Goal: Task Accomplishment & Management: Use online tool/utility

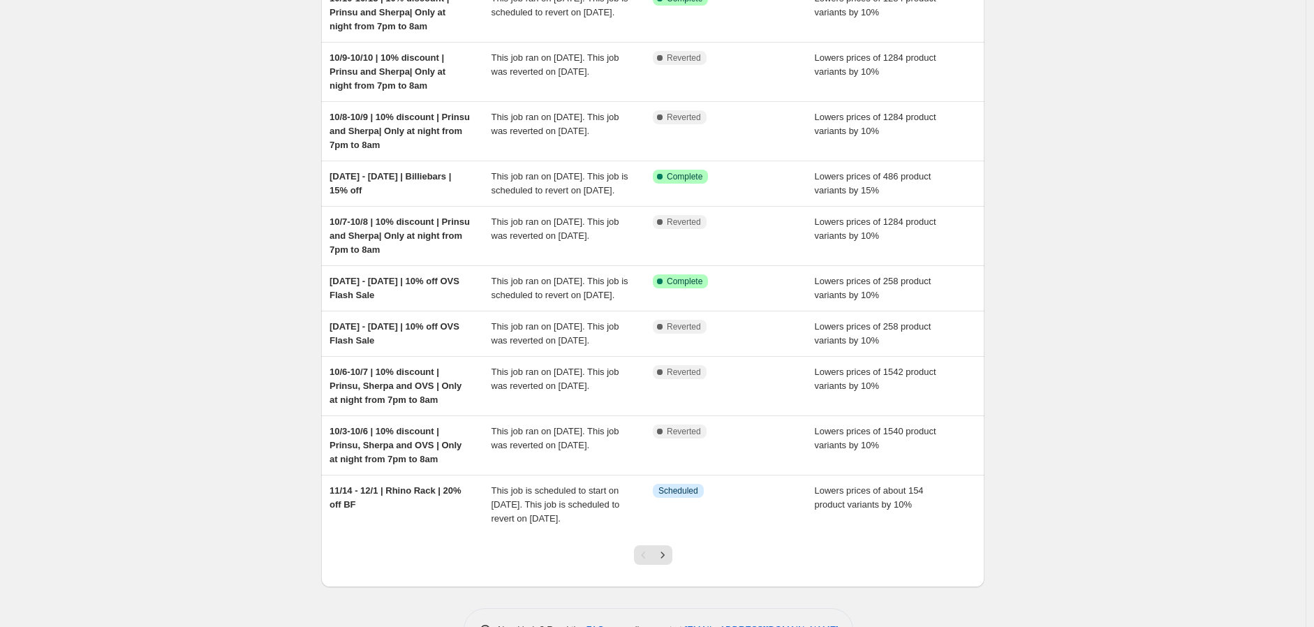
scroll to position [155, 0]
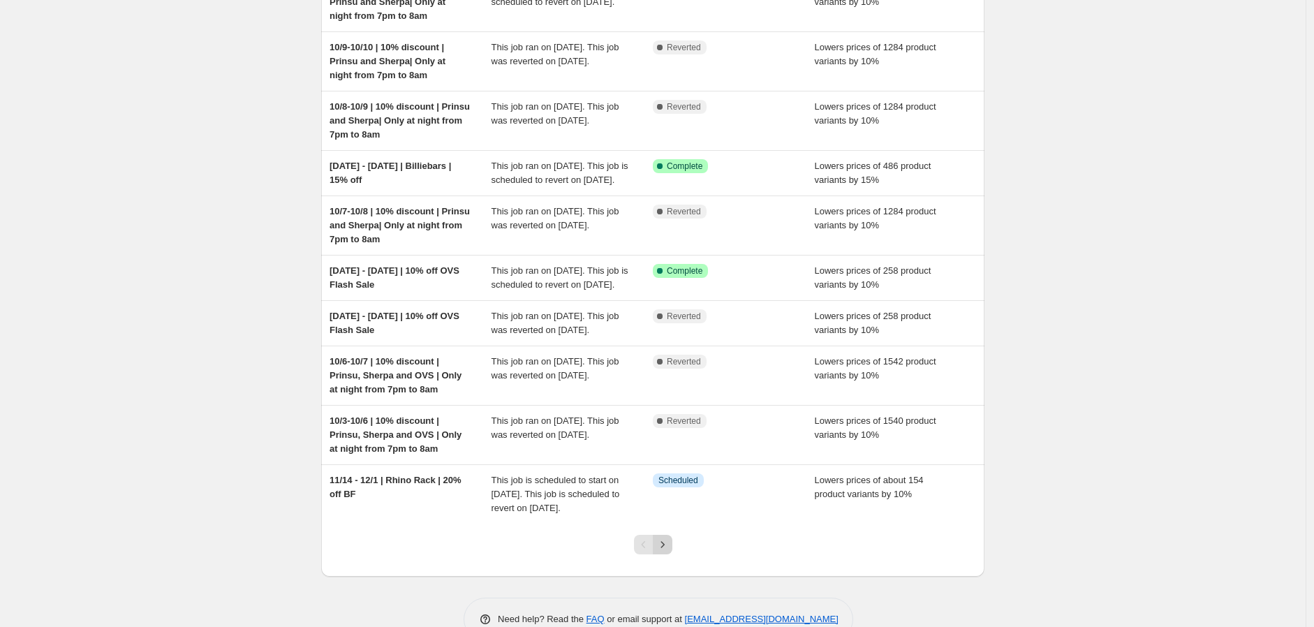
click at [667, 552] on icon "Next" at bounding box center [663, 545] width 14 height 14
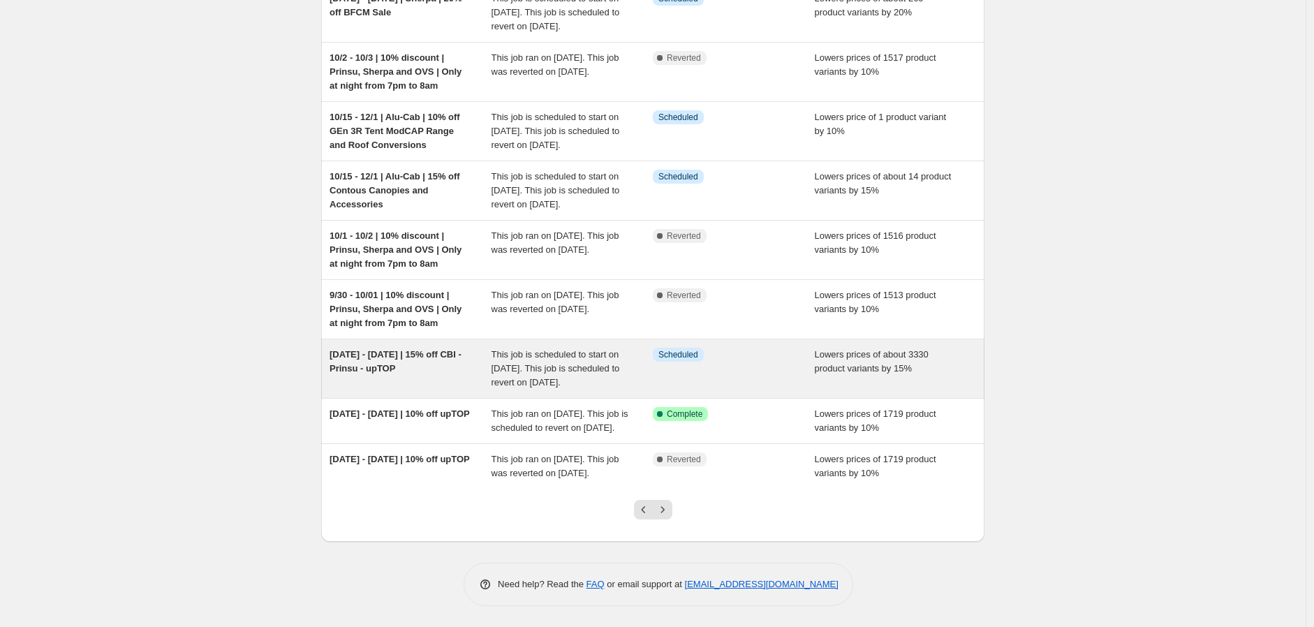
scroll to position [233, 0]
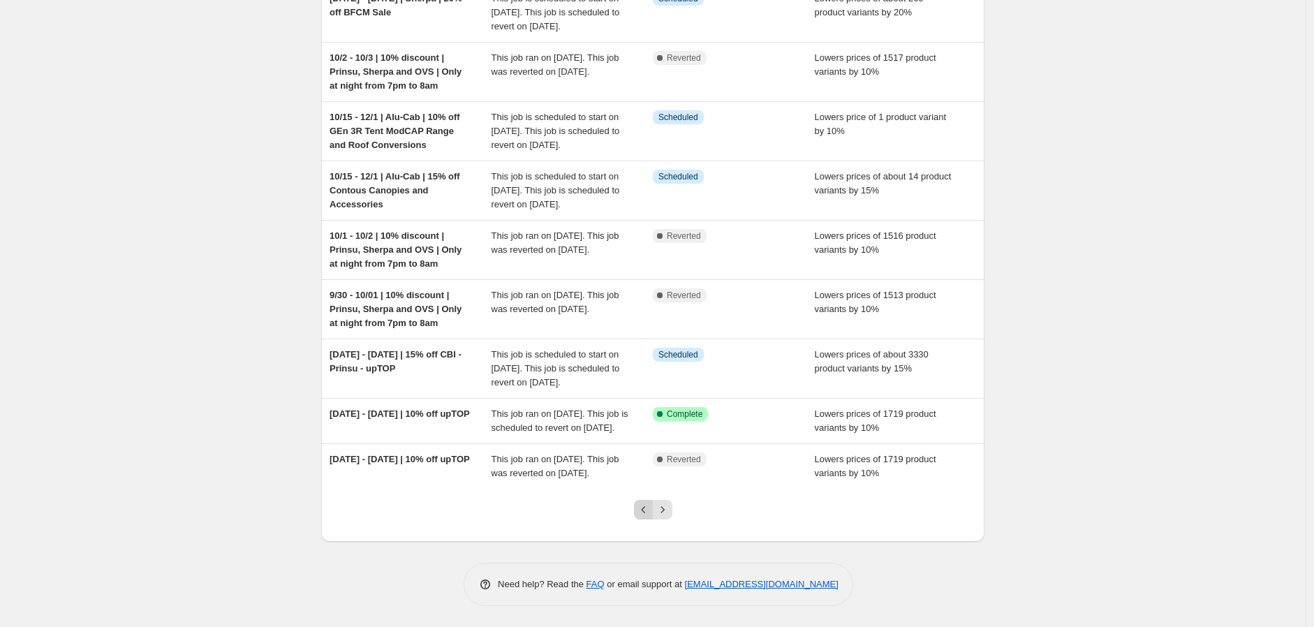
click at [648, 517] on icon "Previous" at bounding box center [644, 510] width 14 height 14
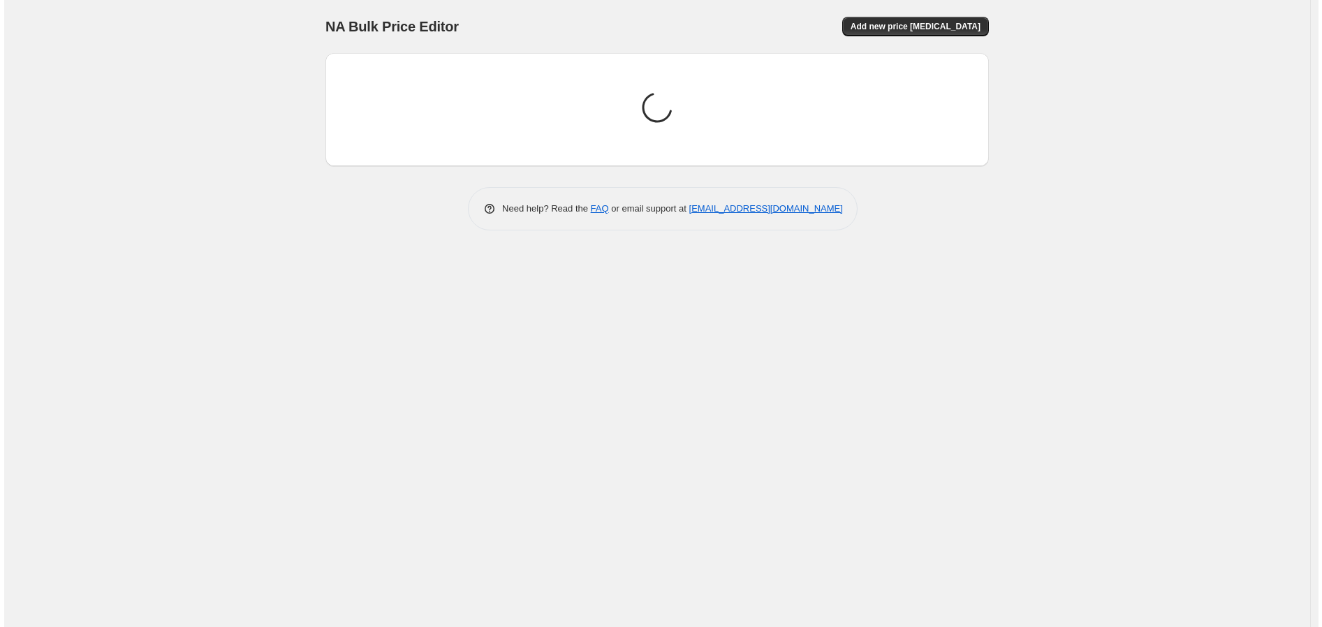
scroll to position [0, 0]
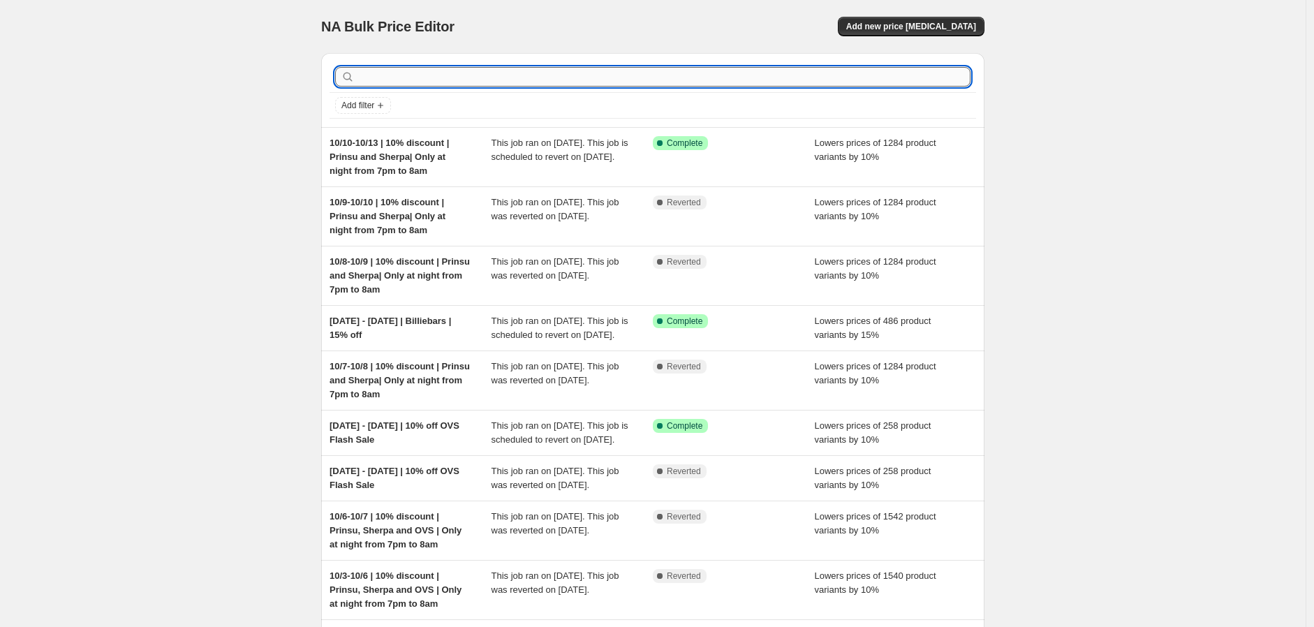
click at [419, 81] on input "text" at bounding box center [664, 77] width 613 height 20
type input "Fas"
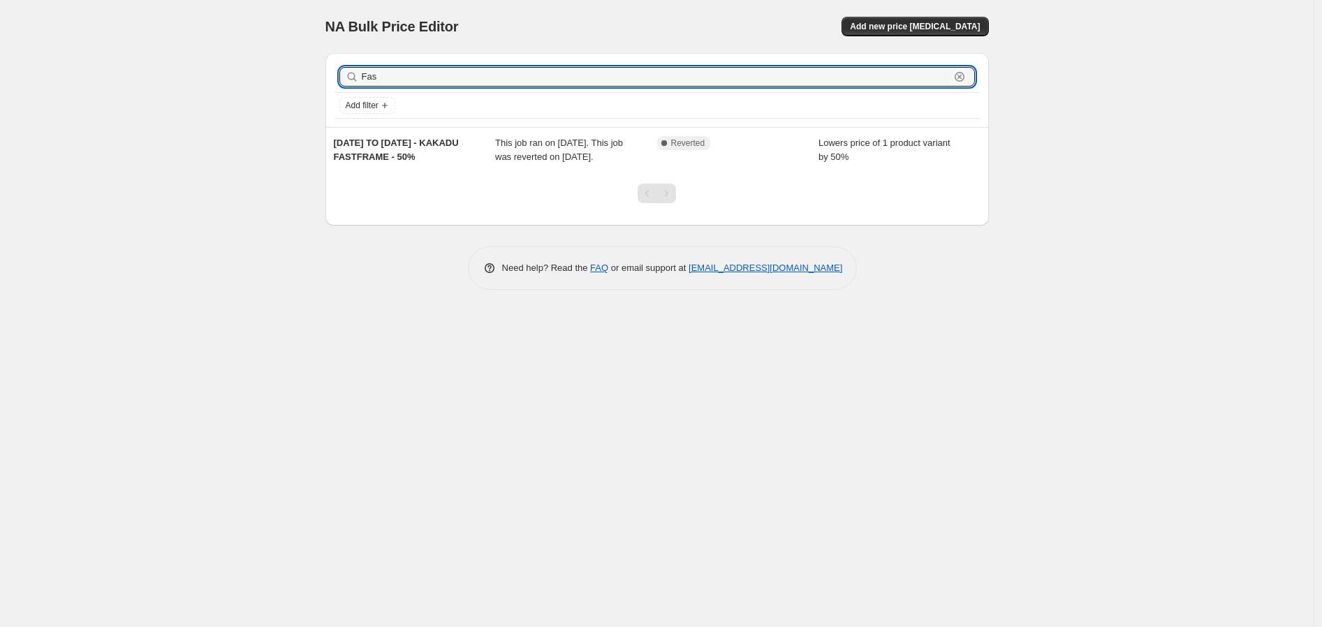
click at [419, 81] on input "Fas" at bounding box center [656, 77] width 588 height 20
type input "FasTop"
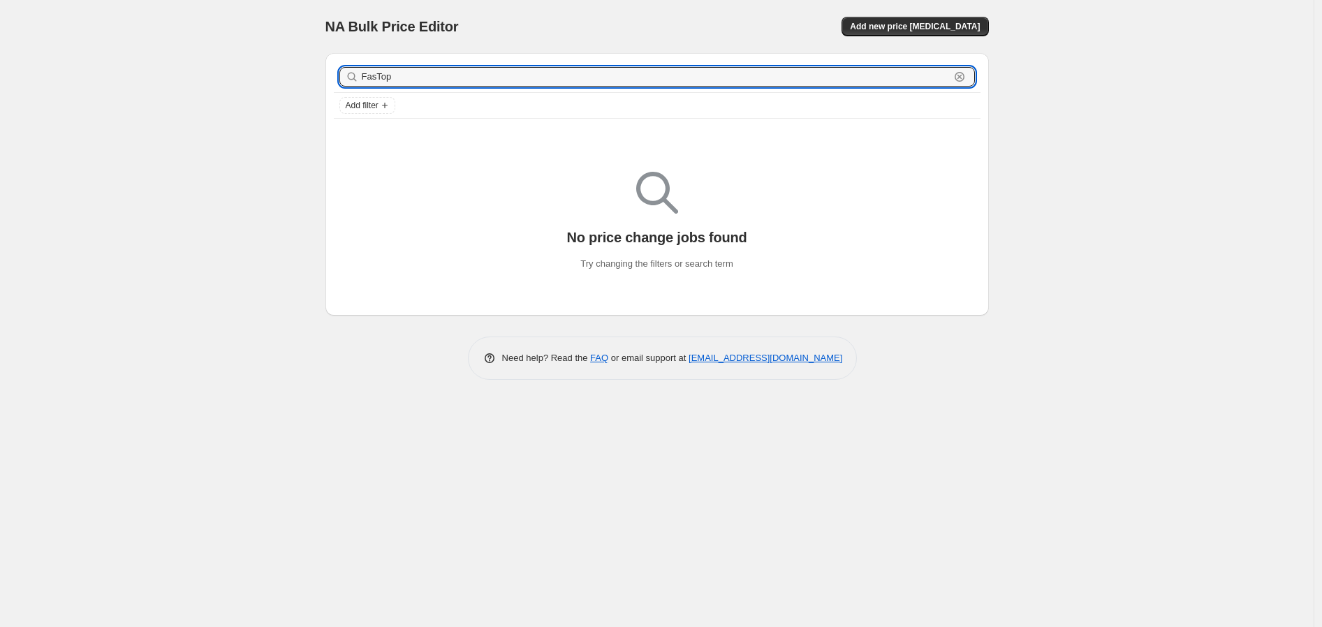
click at [419, 81] on input "FasTop" at bounding box center [656, 77] width 588 height 20
